Goal: Task Accomplishment & Management: Use online tool/utility

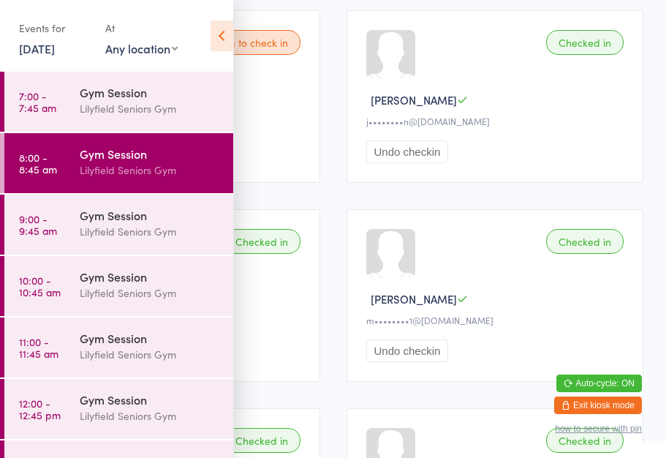
click at [135, 230] on div "Lilyfield Seniors Gym" at bounding box center [150, 231] width 141 height 17
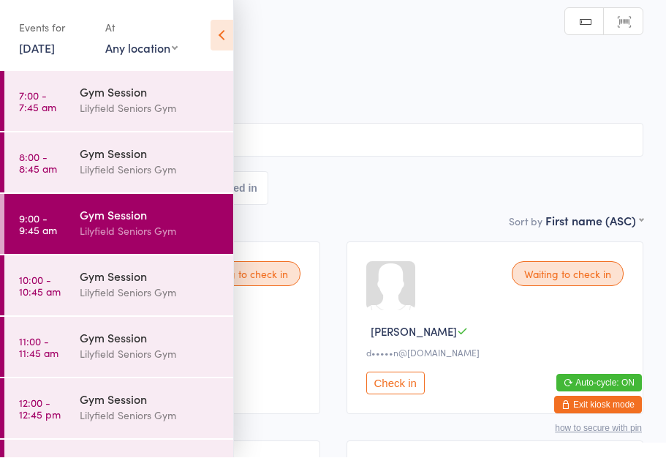
click at [225, 39] on icon at bounding box center [222, 35] width 23 height 31
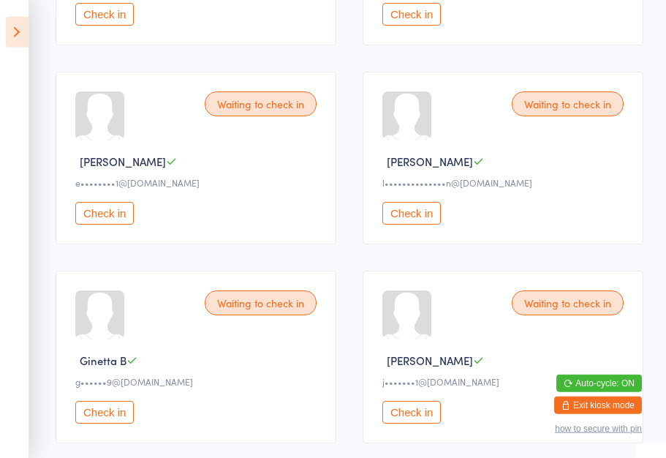
scroll to position [569, 0]
click at [423, 217] on button "Check in" at bounding box center [412, 212] width 59 height 23
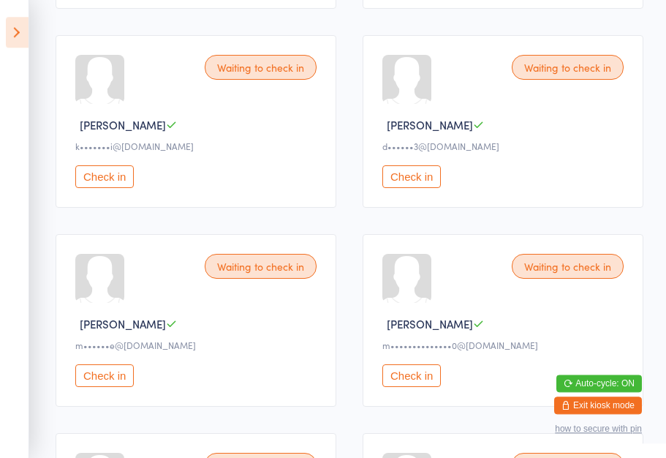
scroll to position [1202, 0]
click at [425, 188] on button "Check in" at bounding box center [412, 176] width 59 height 23
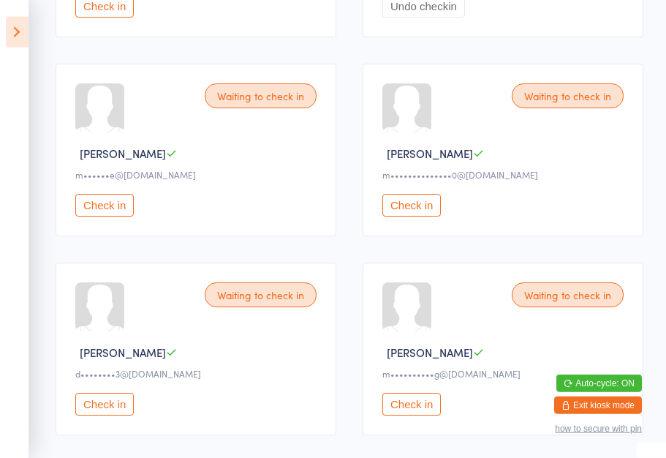
scroll to position [1374, 0]
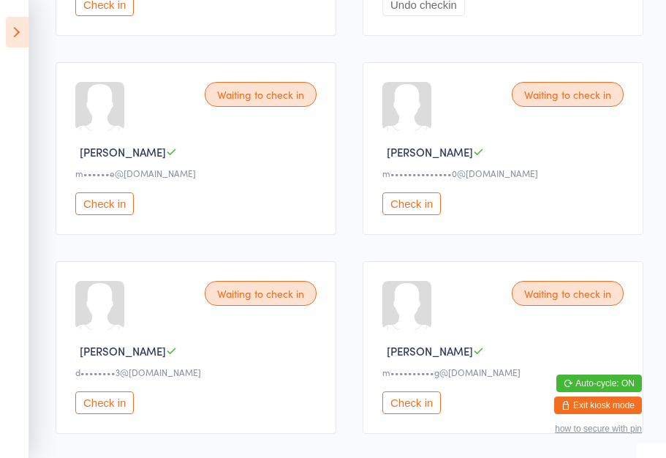
click at [117, 414] on button "Check in" at bounding box center [104, 402] width 59 height 23
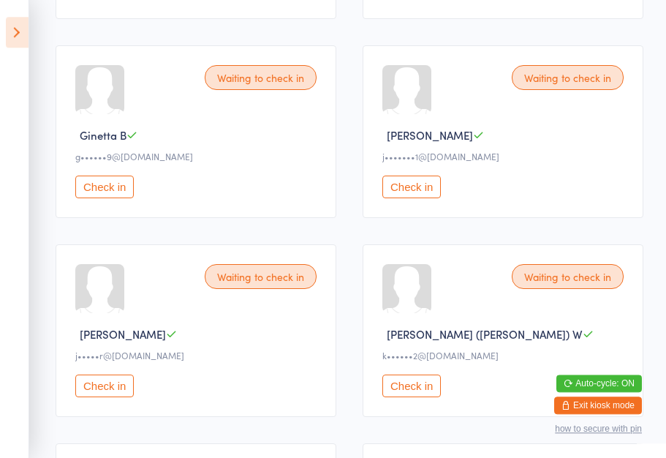
scroll to position [794, 0]
click at [100, 198] on button "Check in" at bounding box center [104, 187] width 59 height 23
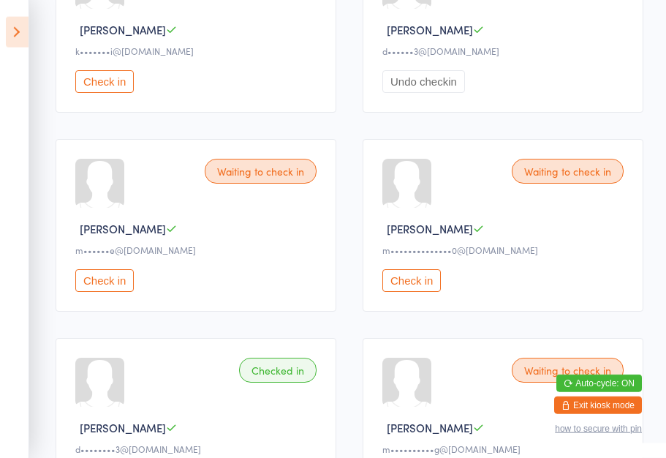
scroll to position [1298, 0]
click at [106, 291] on button "Check in" at bounding box center [104, 279] width 59 height 23
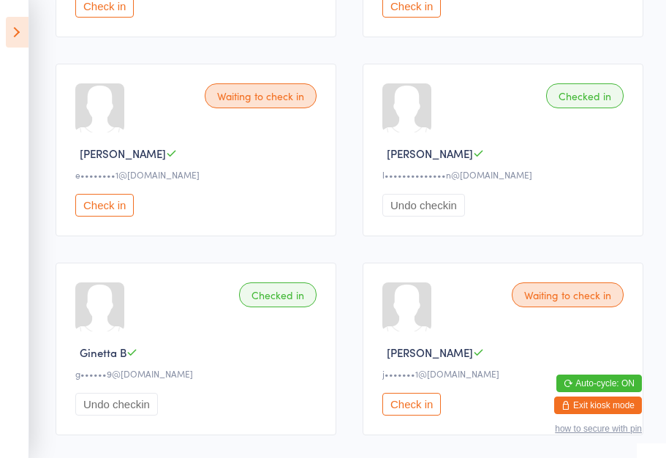
scroll to position [582, 0]
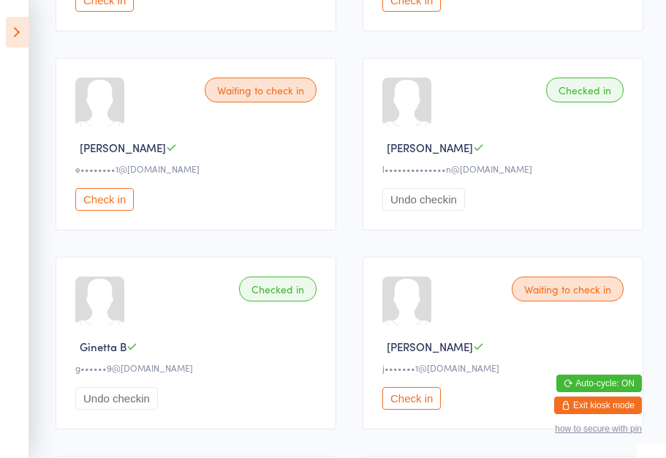
click at [107, 211] on button "Check in" at bounding box center [104, 199] width 59 height 23
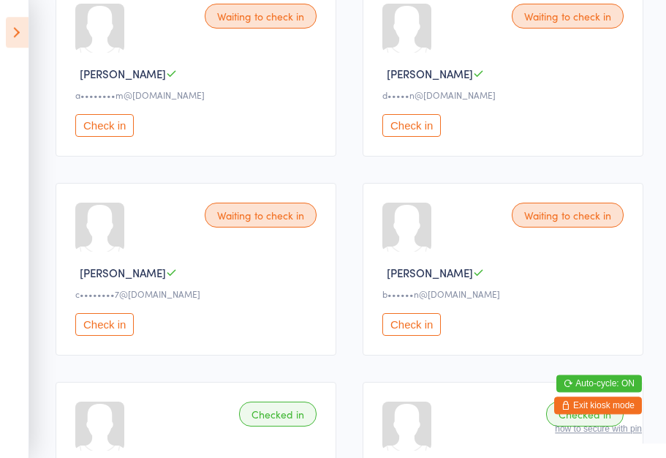
scroll to position [257, 0]
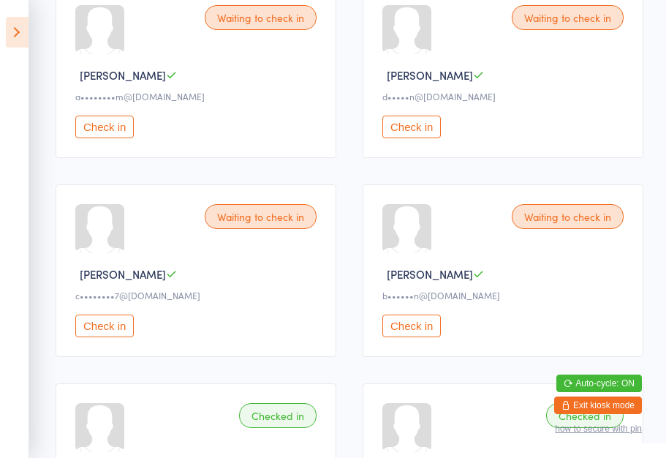
click at [414, 132] on button "Check in" at bounding box center [412, 127] width 59 height 23
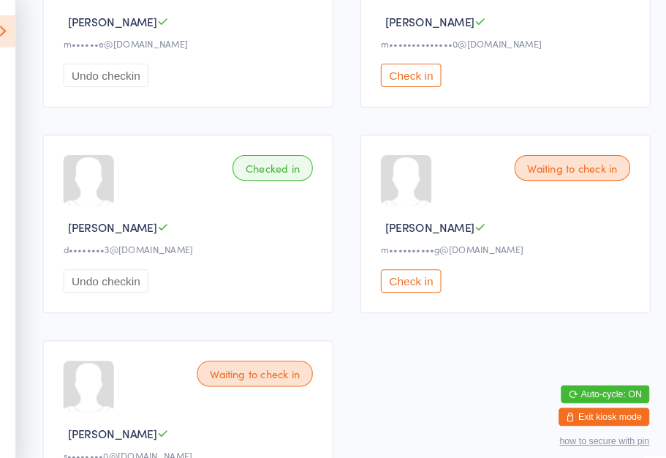
scroll to position [1503, 0]
click at [403, 285] on button "Check in" at bounding box center [412, 274] width 59 height 23
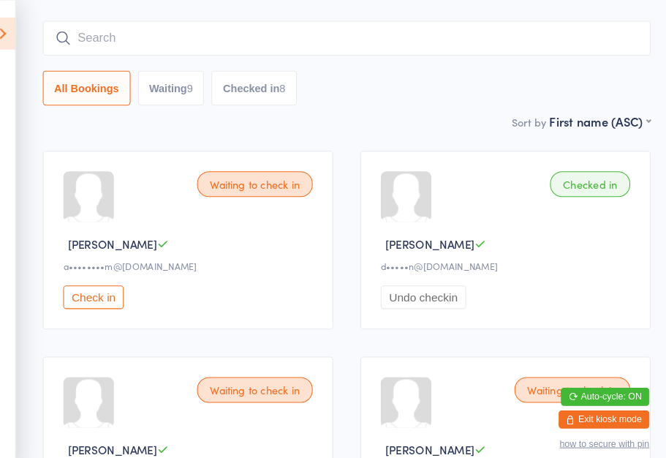
scroll to position [96, 0]
click at [92, 293] on button "Check in" at bounding box center [104, 288] width 59 height 23
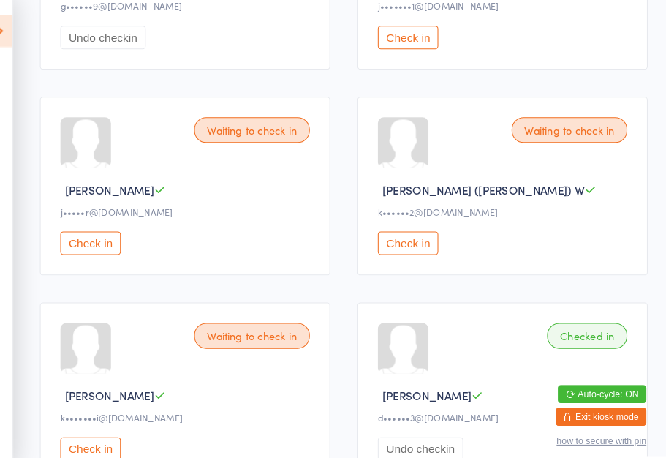
scroll to position [943, 0]
click at [93, 248] on button "Check in" at bounding box center [104, 236] width 59 height 23
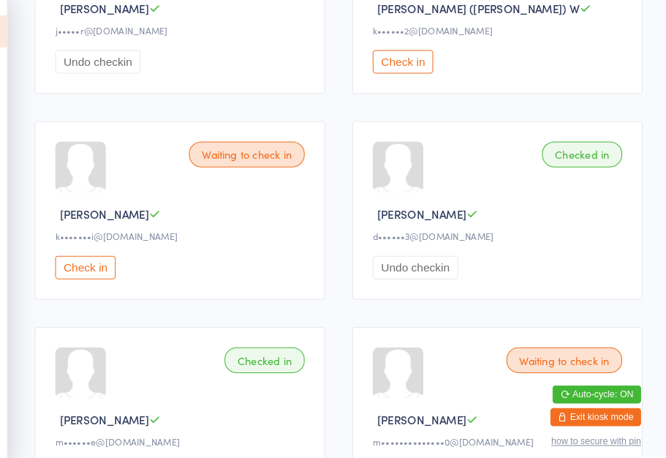
scroll to position [1124, 0]
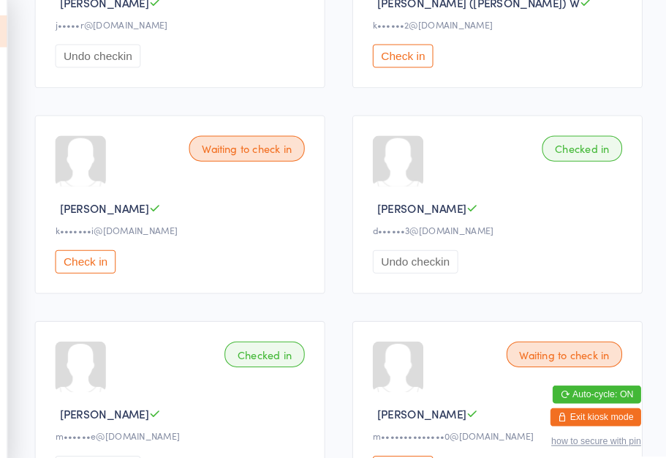
click at [89, 266] on button "Check in" at bounding box center [104, 255] width 59 height 23
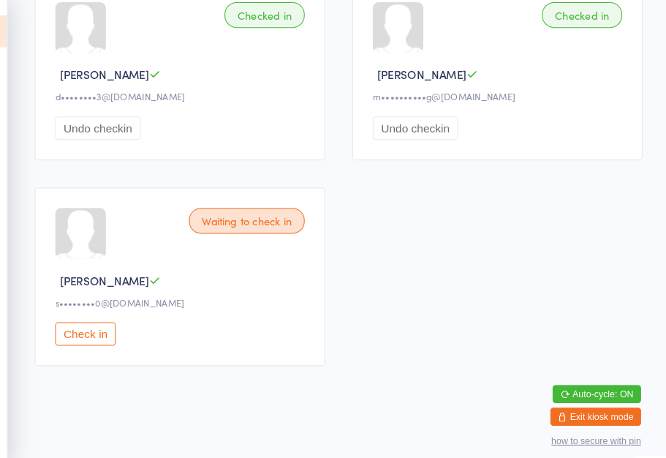
scroll to position [1685, 0]
click at [81, 325] on button "Check in" at bounding box center [104, 325] width 59 height 23
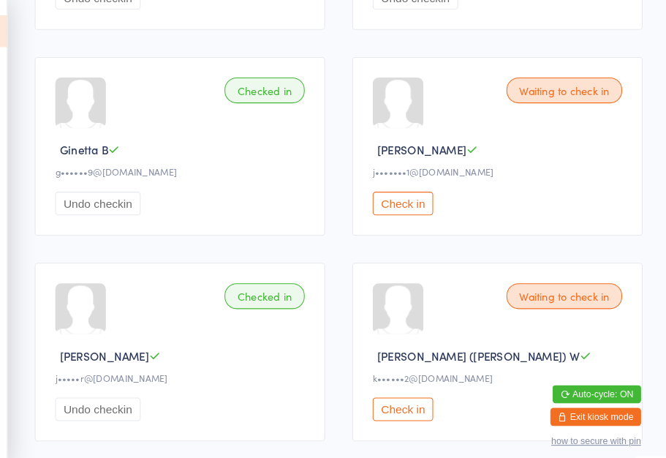
scroll to position [782, 0]
click at [396, 210] on button "Check in" at bounding box center [412, 198] width 59 height 23
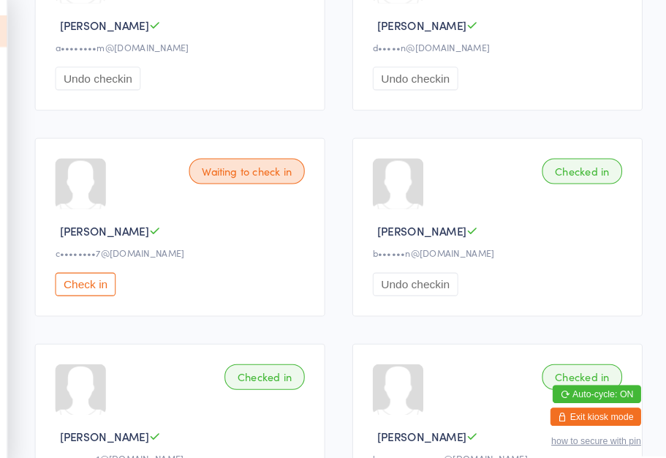
scroll to position [307, 0]
click at [89, 285] on button "Check in" at bounding box center [104, 276] width 59 height 23
